Goal: Obtain resource: Download file/media

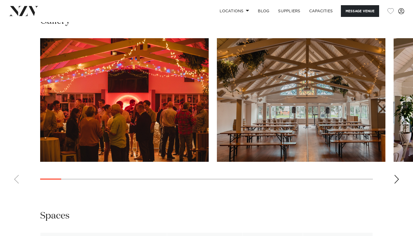
scroll to position [527, 0]
click at [398, 178] on div "Next slide" at bounding box center [396, 179] width 5 height 9
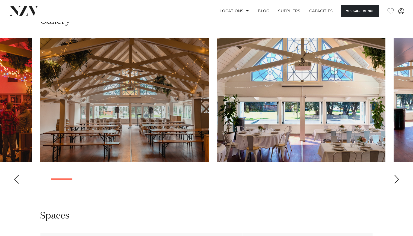
click at [398, 178] on div "Next slide" at bounding box center [396, 179] width 5 height 9
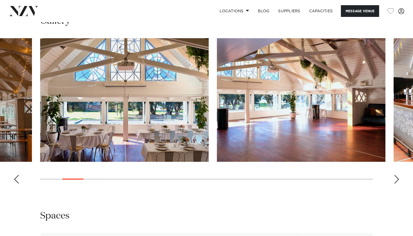
click at [398, 178] on div "Next slide" at bounding box center [396, 179] width 5 height 9
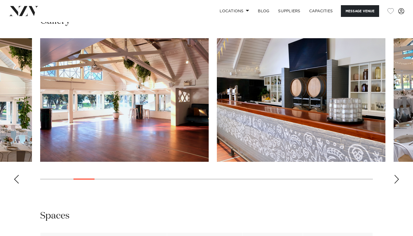
click at [398, 178] on div "Next slide" at bounding box center [396, 179] width 5 height 9
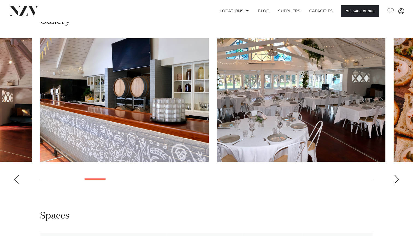
click at [398, 178] on div "Next slide" at bounding box center [396, 179] width 5 height 9
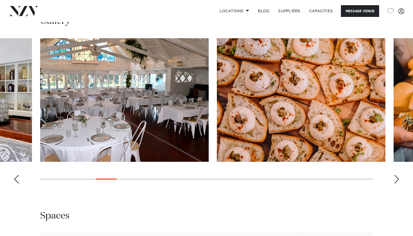
click at [398, 178] on div "Next slide" at bounding box center [396, 179] width 5 height 9
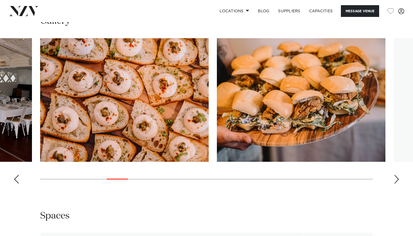
click at [398, 178] on div "Next slide" at bounding box center [396, 179] width 5 height 9
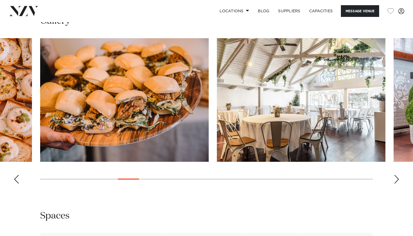
click at [398, 178] on div "Next slide" at bounding box center [396, 179] width 5 height 9
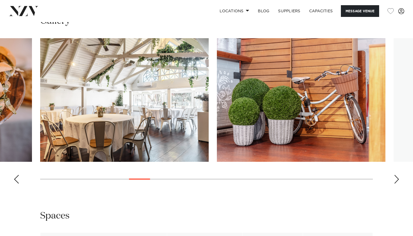
click at [398, 178] on div "Next slide" at bounding box center [396, 179] width 5 height 9
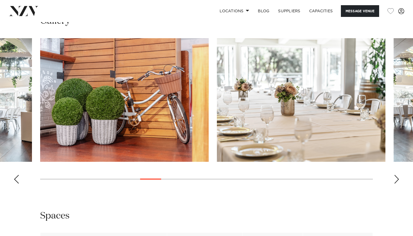
click at [398, 178] on div "Next slide" at bounding box center [396, 179] width 5 height 9
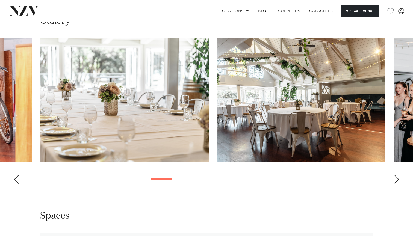
click at [398, 178] on div "Next slide" at bounding box center [396, 179] width 5 height 9
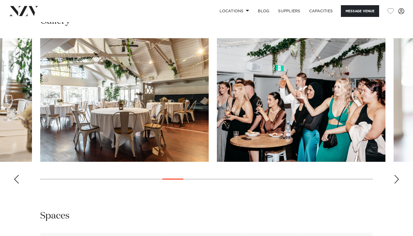
click at [398, 178] on div "Next slide" at bounding box center [396, 179] width 5 height 9
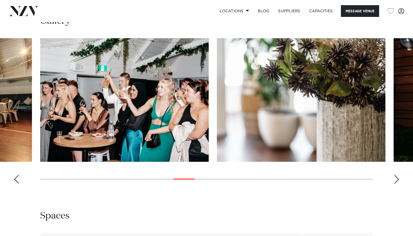
click at [398, 178] on div "Next slide" at bounding box center [396, 179] width 5 height 9
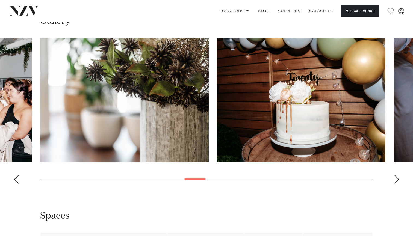
click at [398, 178] on div "Next slide" at bounding box center [396, 179] width 5 height 9
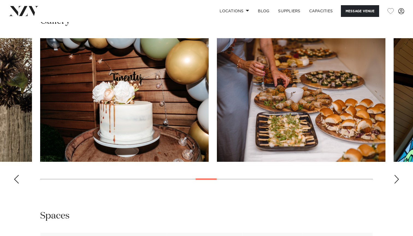
click at [398, 178] on div "Next slide" at bounding box center [396, 179] width 5 height 9
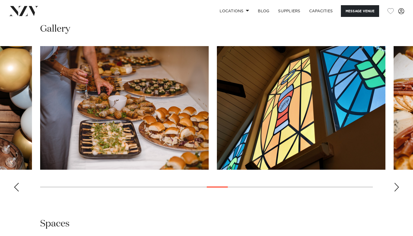
scroll to position [519, 0]
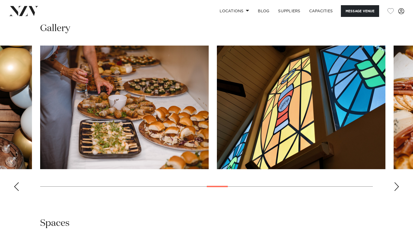
click at [396, 183] on div "Next slide" at bounding box center [396, 186] width 5 height 9
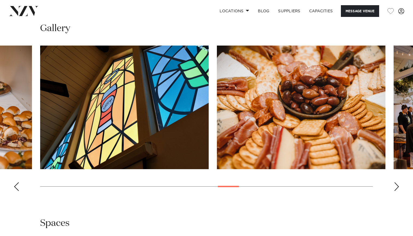
click at [396, 183] on div "Next slide" at bounding box center [396, 186] width 5 height 9
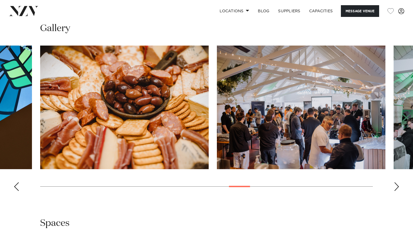
click at [333, 118] on img "19 / 30" at bounding box center [301, 108] width 169 height 124
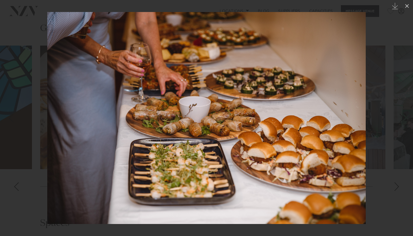
click at [17, 189] on div at bounding box center [206, 118] width 413 height 236
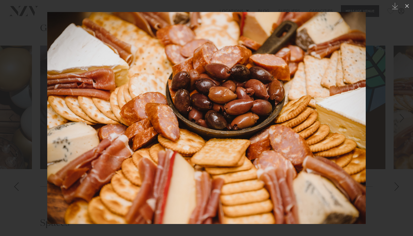
click at [399, 129] on link at bounding box center [403, 118] width 19 height 27
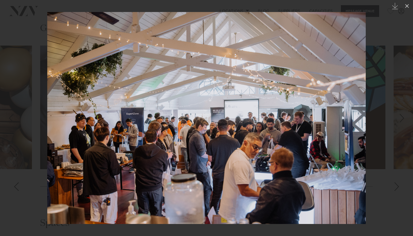
click at [399, 184] on div at bounding box center [206, 118] width 413 height 236
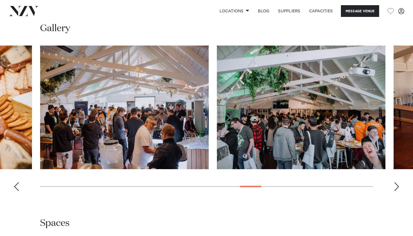
click at [342, 132] on img "20 / 30" at bounding box center [301, 108] width 169 height 124
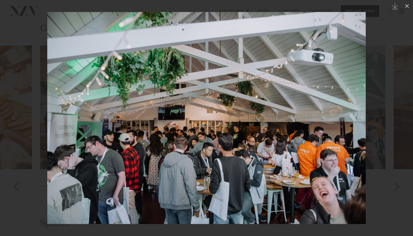
click at [399, 190] on div at bounding box center [206, 118] width 413 height 236
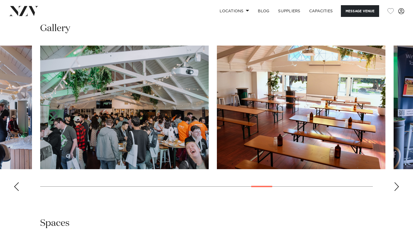
click at [395, 184] on div "Next slide" at bounding box center [396, 186] width 5 height 9
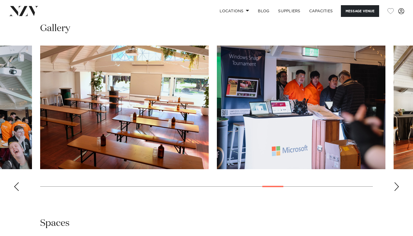
click at [395, 184] on div "Next slide" at bounding box center [396, 186] width 5 height 9
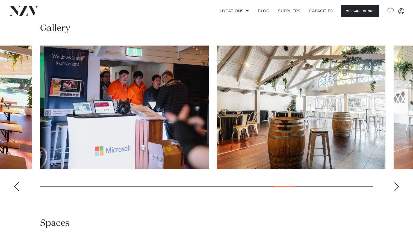
click at [395, 184] on div "Next slide" at bounding box center [396, 186] width 5 height 9
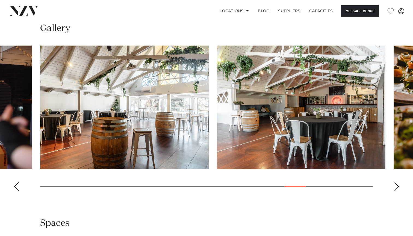
click at [395, 184] on div "Next slide" at bounding box center [396, 186] width 5 height 9
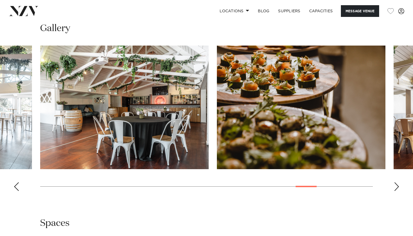
click at [395, 184] on div "Next slide" at bounding box center [396, 186] width 5 height 9
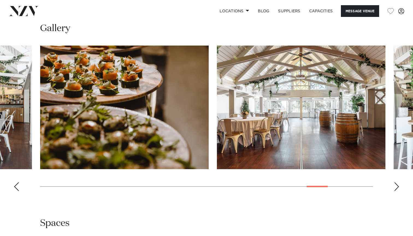
click at [395, 184] on div "Next slide" at bounding box center [396, 186] width 5 height 9
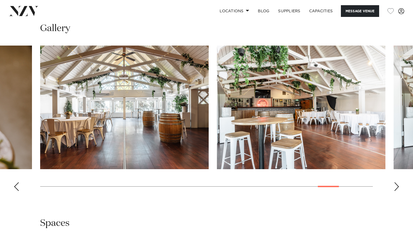
click at [395, 184] on div "Next slide" at bounding box center [396, 186] width 5 height 9
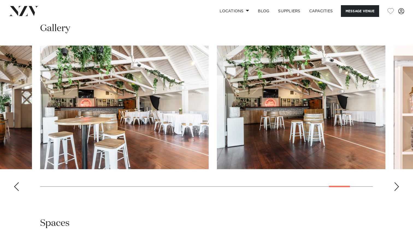
click at [395, 184] on div "Next slide" at bounding box center [396, 186] width 5 height 9
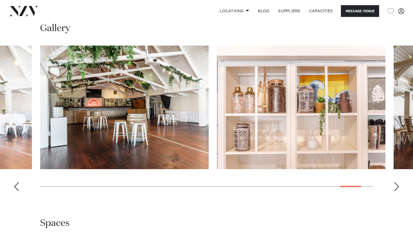
click at [395, 184] on div "Next slide" at bounding box center [396, 186] width 5 height 9
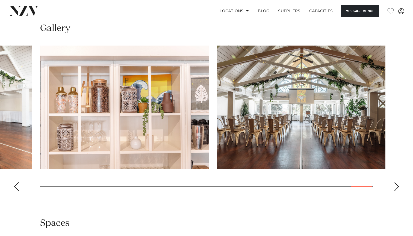
click at [395, 184] on div "Next slide" at bounding box center [396, 186] width 5 height 9
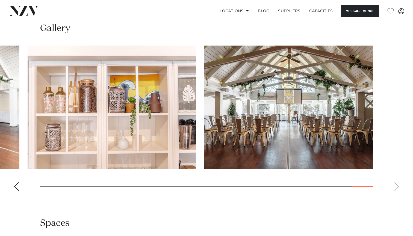
click at [395, 184] on swiper-container at bounding box center [206, 121] width 413 height 150
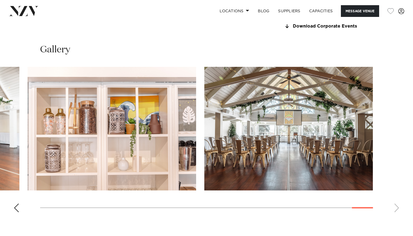
scroll to position [492, 0]
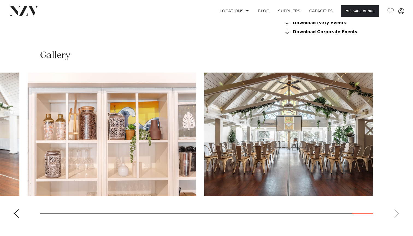
click at [16, 213] on div "Previous slide" at bounding box center [16, 214] width 5 height 9
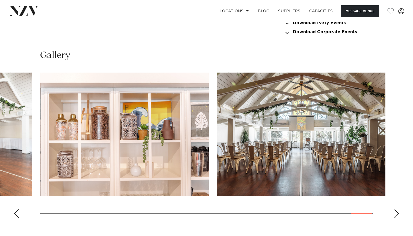
click at [16, 213] on div "Previous slide" at bounding box center [16, 214] width 5 height 9
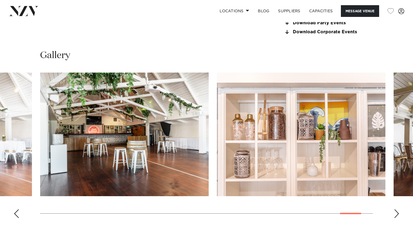
click at [16, 213] on div "Previous slide" at bounding box center [16, 214] width 5 height 9
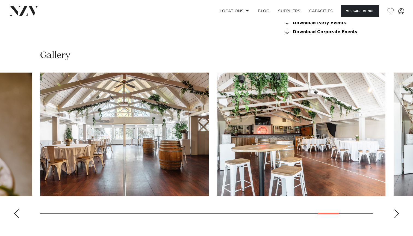
click at [16, 213] on div "Previous slide" at bounding box center [16, 214] width 5 height 9
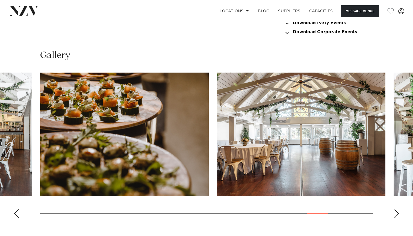
click at [16, 213] on div "Previous slide" at bounding box center [16, 214] width 5 height 9
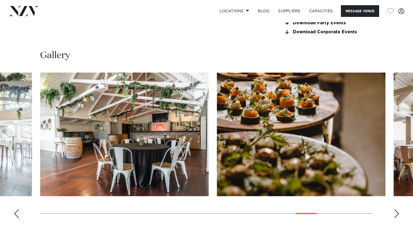
click at [16, 213] on div "Previous slide" at bounding box center [16, 214] width 5 height 9
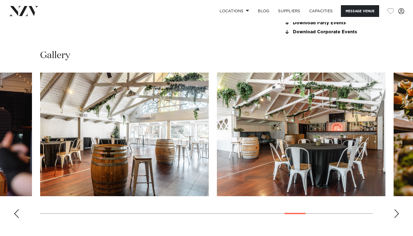
click at [16, 213] on div "Previous slide" at bounding box center [16, 214] width 5 height 9
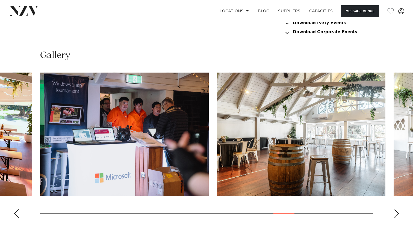
click at [16, 213] on div "Previous slide" at bounding box center [16, 214] width 5 height 9
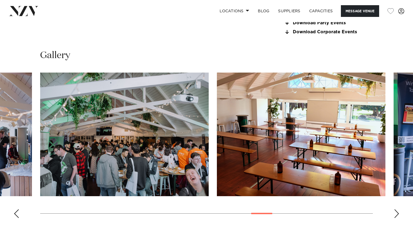
click at [16, 213] on div "Previous slide" at bounding box center [16, 214] width 5 height 9
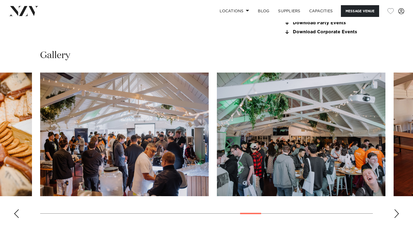
click at [16, 213] on div "Previous slide" at bounding box center [16, 214] width 5 height 9
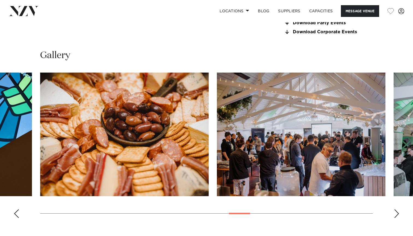
click at [16, 213] on div "Previous slide" at bounding box center [16, 214] width 5 height 9
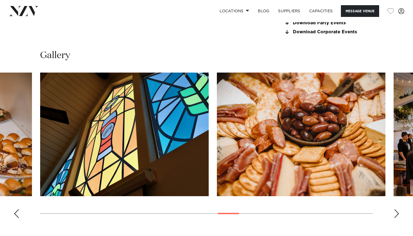
click at [398, 210] on div "Next slide" at bounding box center [396, 214] width 5 height 9
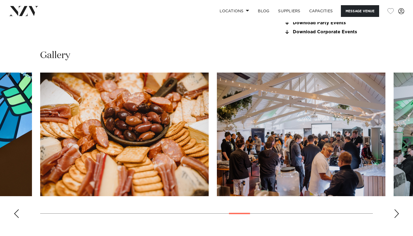
click at [316, 154] on img "19 / 30" at bounding box center [301, 135] width 169 height 124
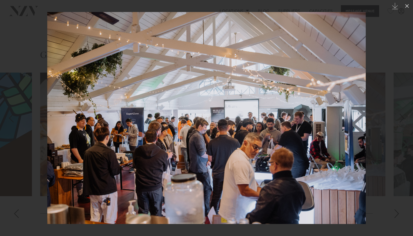
click at [397, 210] on div at bounding box center [206, 118] width 413 height 236
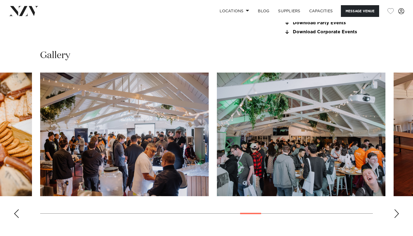
click at [397, 210] on div "Next slide" at bounding box center [396, 214] width 5 height 9
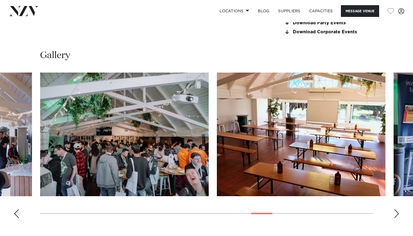
click at [397, 210] on div "Next slide" at bounding box center [396, 214] width 5 height 9
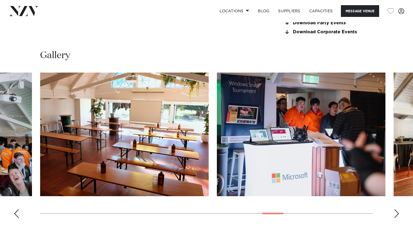
click at [398, 211] on div "Next slide" at bounding box center [396, 214] width 5 height 9
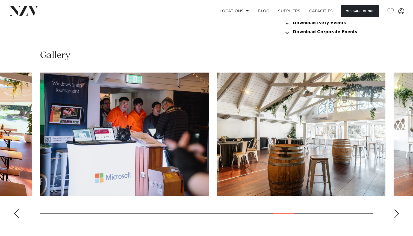
click at [398, 211] on div "Next slide" at bounding box center [396, 214] width 5 height 9
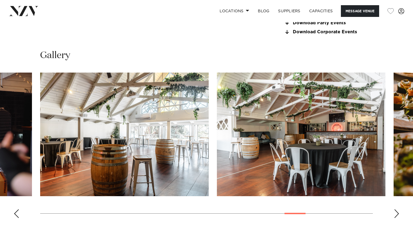
click at [398, 211] on div "Next slide" at bounding box center [396, 214] width 5 height 9
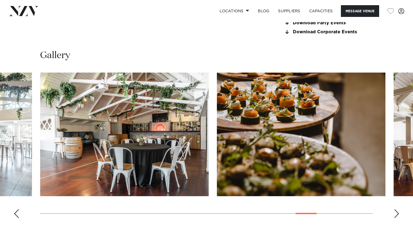
click at [398, 211] on div "Next slide" at bounding box center [396, 214] width 5 height 9
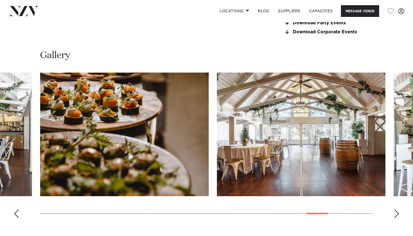
click at [398, 211] on div "Next slide" at bounding box center [396, 214] width 5 height 9
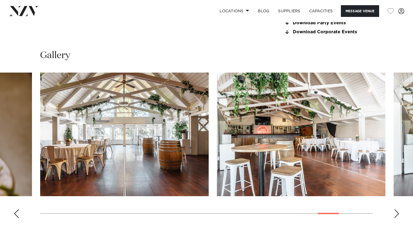
click at [398, 211] on div "Next slide" at bounding box center [396, 214] width 5 height 9
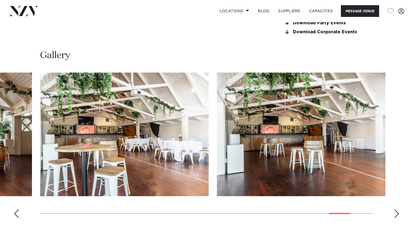
click at [398, 211] on div "Next slide" at bounding box center [396, 214] width 5 height 9
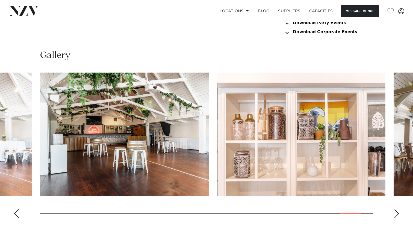
click at [398, 211] on div "Next slide" at bounding box center [396, 214] width 5 height 9
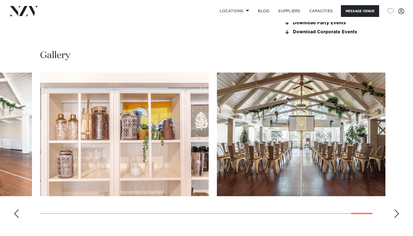
click at [15, 210] on div "Previous slide" at bounding box center [16, 214] width 5 height 9
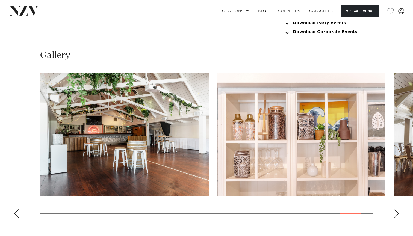
click at [15, 210] on div "Previous slide" at bounding box center [16, 214] width 5 height 9
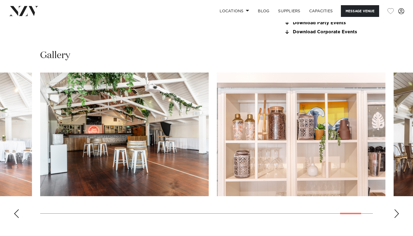
click at [15, 210] on div "Previous slide" at bounding box center [16, 214] width 5 height 9
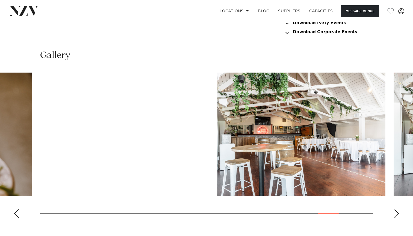
click at [15, 210] on div "Previous slide" at bounding box center [16, 214] width 5 height 9
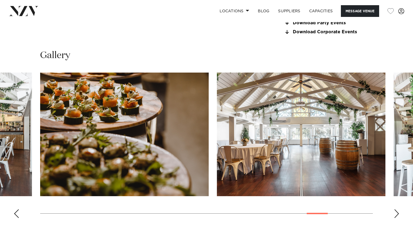
click at [15, 210] on div "Previous slide" at bounding box center [16, 214] width 5 height 9
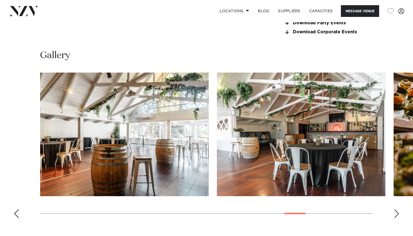
click at [15, 210] on div "Previous slide" at bounding box center [16, 214] width 5 height 9
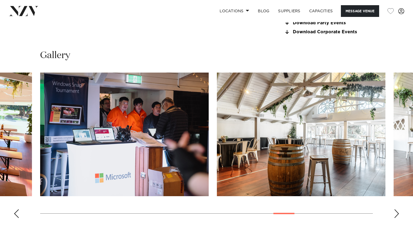
click at [15, 210] on div "Previous slide" at bounding box center [16, 214] width 5 height 9
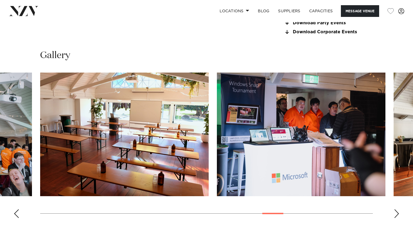
click at [15, 210] on div "Previous slide" at bounding box center [16, 214] width 5 height 9
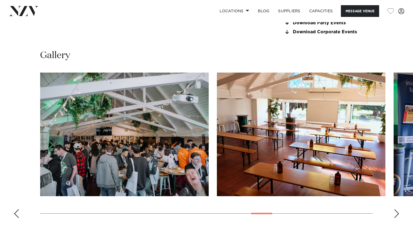
click at [15, 210] on div "Previous slide" at bounding box center [16, 214] width 5 height 9
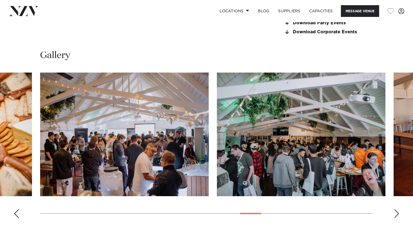
click at [398, 216] on div "Next slide" at bounding box center [396, 214] width 5 height 9
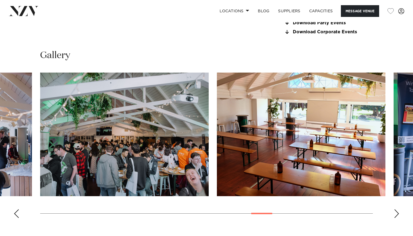
click at [398, 216] on div "Next slide" at bounding box center [396, 214] width 5 height 9
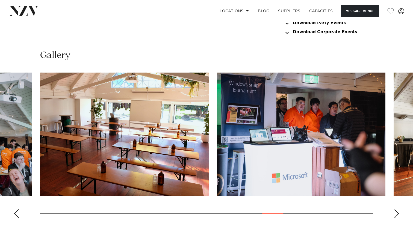
click at [398, 216] on div "Next slide" at bounding box center [396, 214] width 5 height 9
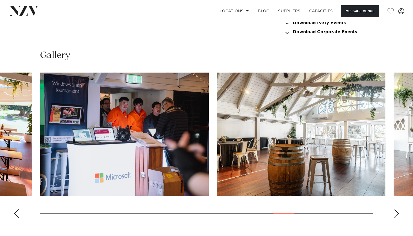
click at [398, 216] on div "Next slide" at bounding box center [396, 214] width 5 height 9
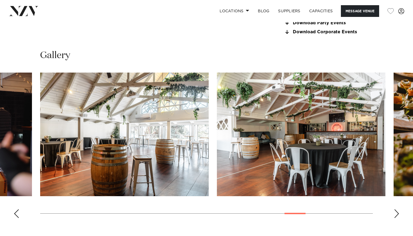
click at [397, 214] on div "Next slide" at bounding box center [396, 214] width 5 height 9
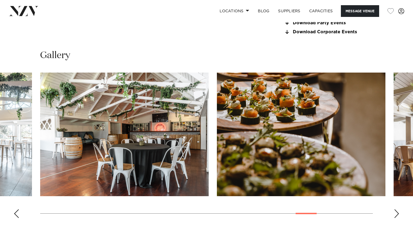
click at [397, 214] on div "Next slide" at bounding box center [396, 214] width 5 height 9
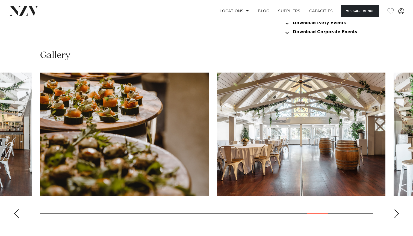
click at [397, 214] on div "Next slide" at bounding box center [396, 214] width 5 height 9
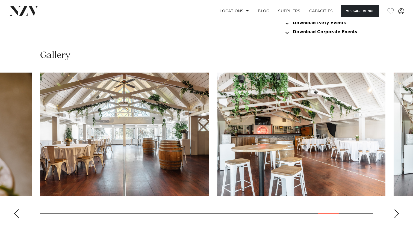
click at [395, 212] on div "Next slide" at bounding box center [396, 214] width 5 height 9
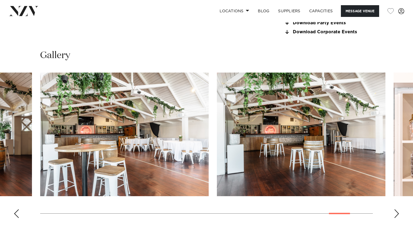
click at [395, 212] on div "Next slide" at bounding box center [396, 214] width 5 height 9
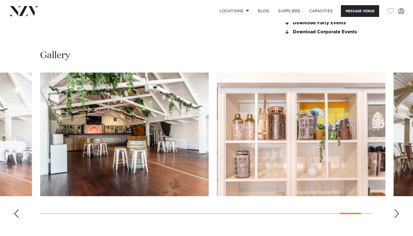
click at [395, 212] on div "Next slide" at bounding box center [396, 214] width 5 height 9
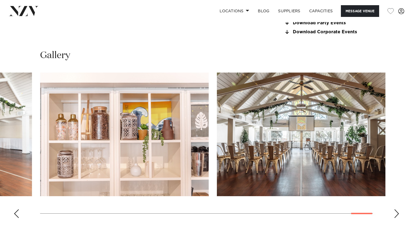
click at [395, 212] on div "Next slide" at bounding box center [396, 214] width 5 height 9
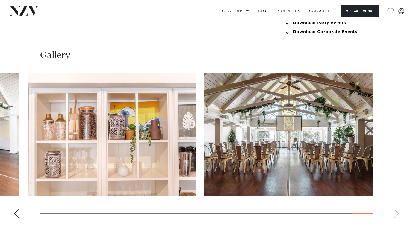
click at [395, 212] on swiper-container at bounding box center [206, 148] width 413 height 150
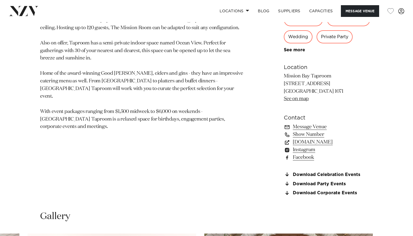
scroll to position [335, 0]
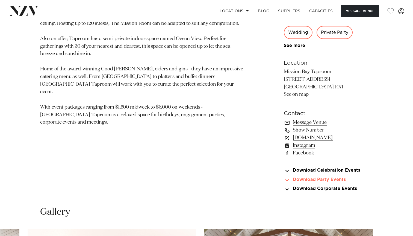
click at [325, 179] on link "Download Party Events" at bounding box center [328, 179] width 89 height 5
click at [317, 179] on link "Download Party Events" at bounding box center [328, 179] width 89 height 5
click at [337, 192] on aside "140 90 70 Amenities Onsite Catering Natural Light Dry Hire Tables/Chairs Includ…" at bounding box center [328, 50] width 89 height 296
click at [337, 188] on link "Download Corporate Events" at bounding box center [328, 189] width 89 height 5
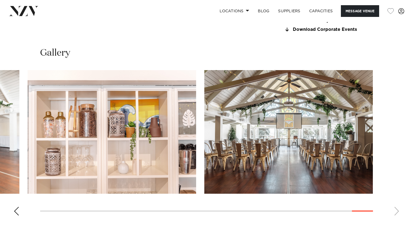
scroll to position [505, 0]
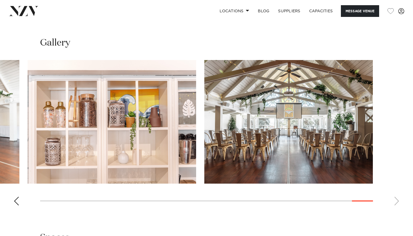
click at [288, 147] on img "30 / 30" at bounding box center [288, 122] width 169 height 124
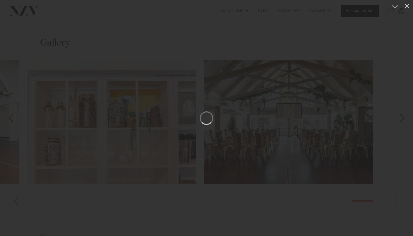
click at [183, 46] on div at bounding box center [206, 118] width 413 height 236
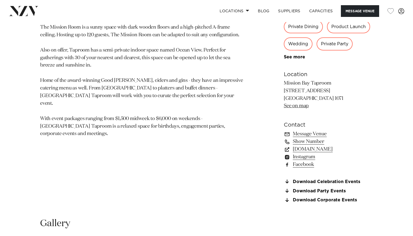
scroll to position [388, 0]
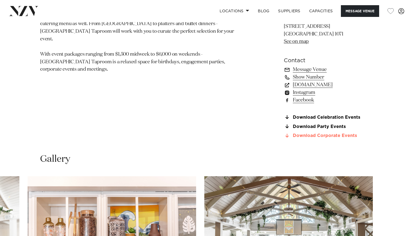
click at [314, 136] on link "Download Corporate Events" at bounding box center [328, 136] width 89 height 5
